Goal: Task Accomplishment & Management: Use online tool/utility

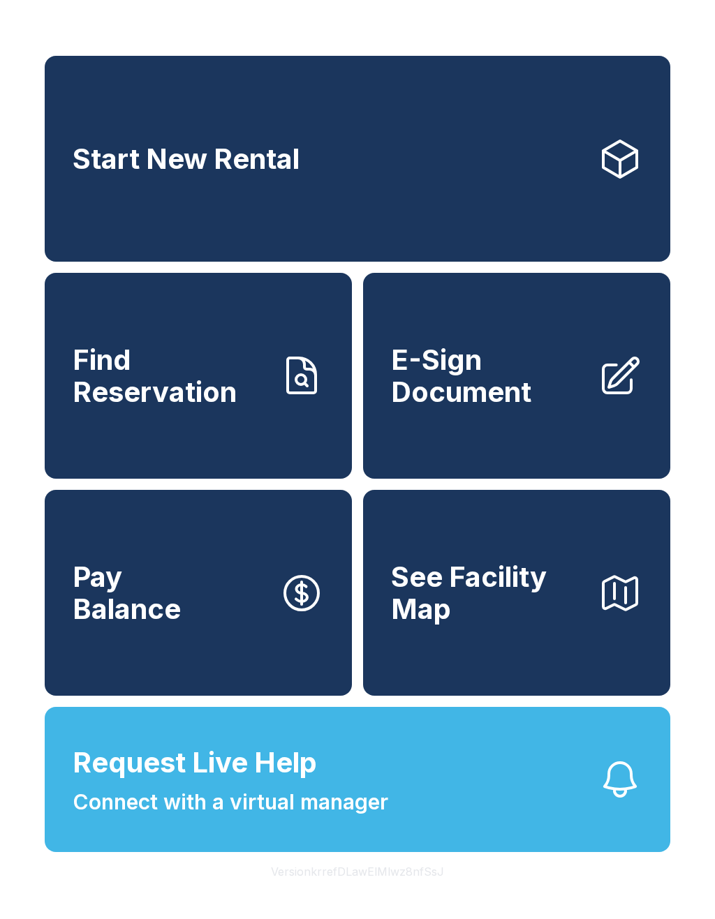
click at [544, 408] on span "E-Sign Document" at bounding box center [488, 376] width 195 height 64
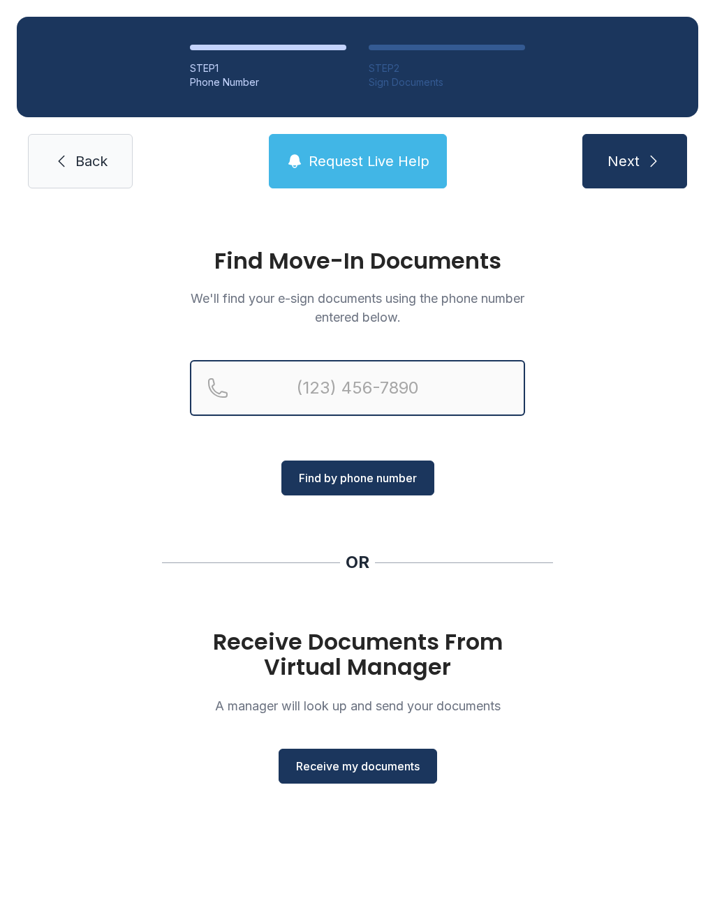
click at [380, 387] on input "Reservation phone number" at bounding box center [357, 388] width 335 height 56
type input "[PHONE_NUMBER]"
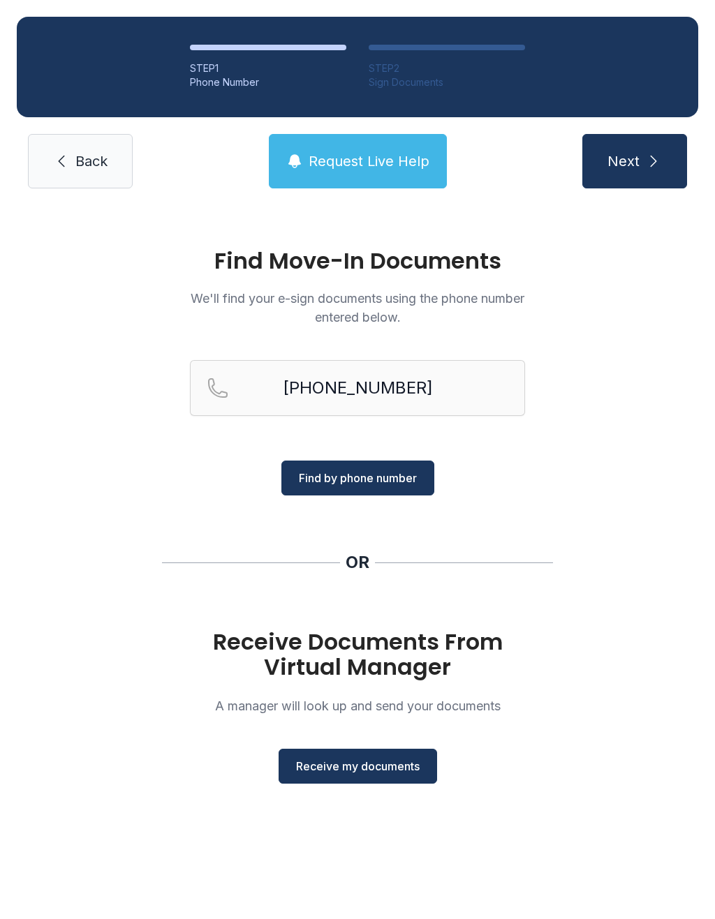
click at [401, 486] on span "Find by phone number" at bounding box center [358, 478] width 118 height 17
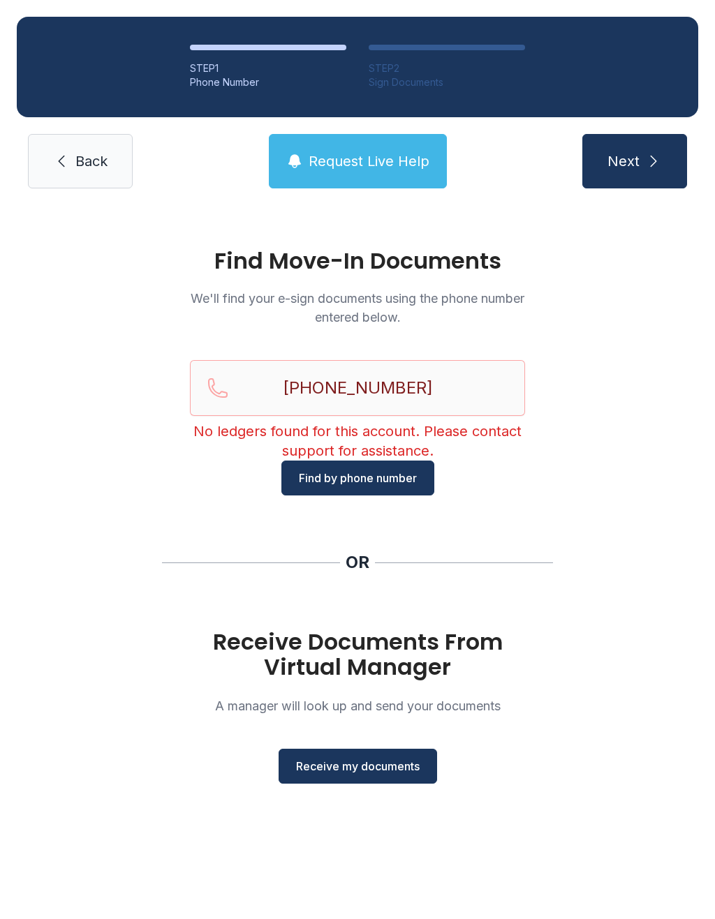
click at [413, 773] on span "Receive my documents" at bounding box center [358, 766] width 124 height 17
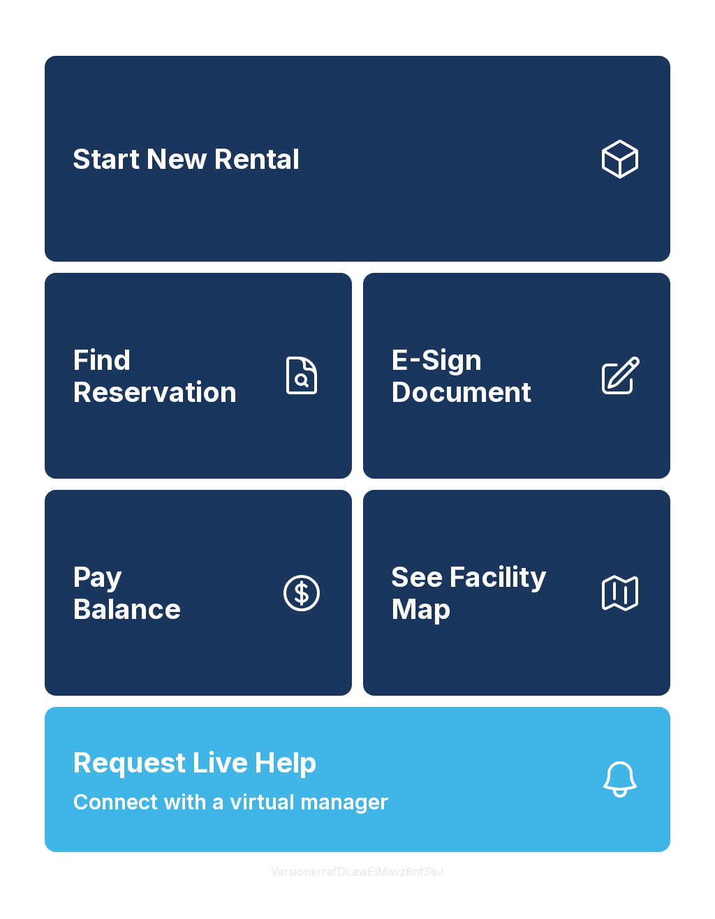
click at [204, 644] on button "Pay Balance" at bounding box center [198, 593] width 307 height 206
